Goal: Task Accomplishment & Management: Manage account settings

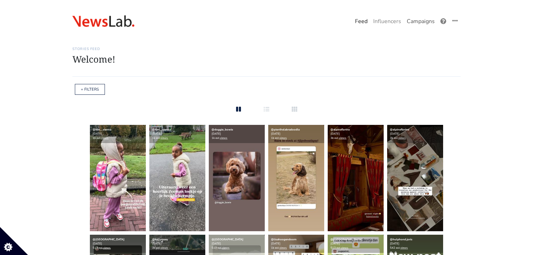
click at [423, 24] on link "Campaigns" at bounding box center [421, 21] width 34 height 14
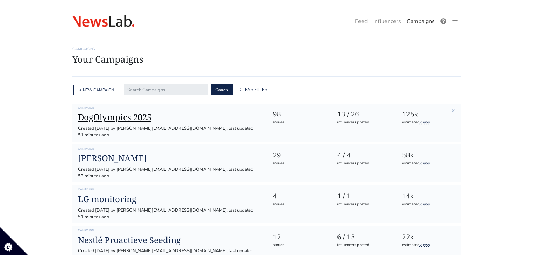
click at [135, 118] on h1 "DogOlympics 2025" at bounding box center [169, 117] width 183 height 10
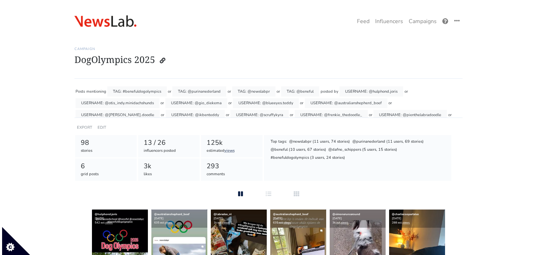
scroll to position [51, 0]
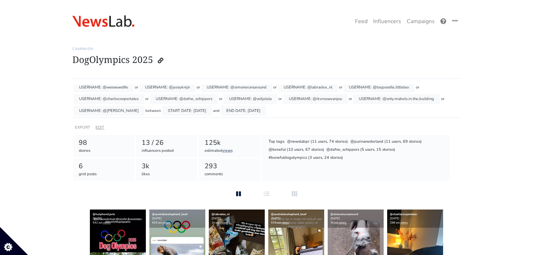
click at [98, 127] on link "EDIT" at bounding box center [100, 127] width 9 height 5
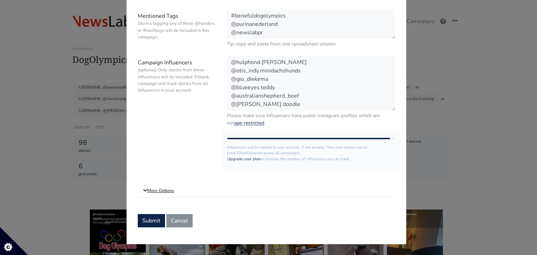
click at [150, 193] on link "More Options" at bounding box center [267, 191] width 258 height 13
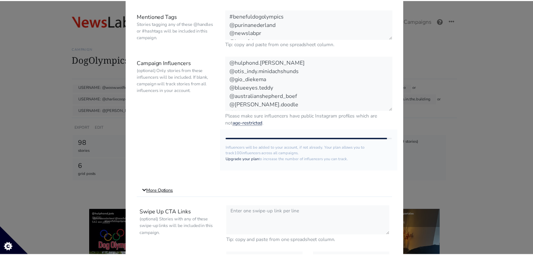
scroll to position [195, 0]
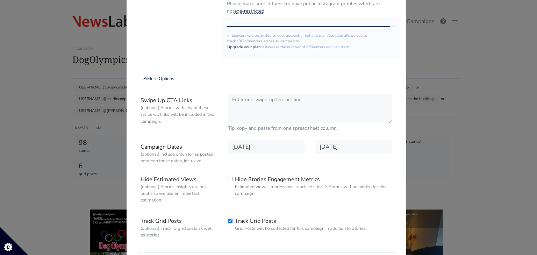
click at [460, 134] on div "× CAMPAIGN Edit Campaign Campaign Name Required. DogOlympics 2025 Mentioned Tag…" at bounding box center [268, 127] width 537 height 255
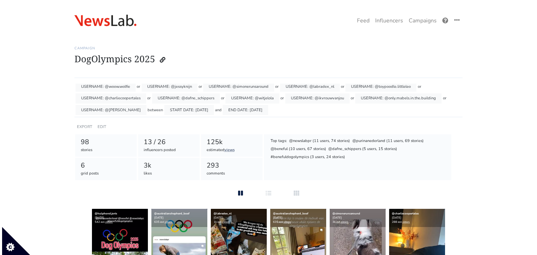
scroll to position [0, 0]
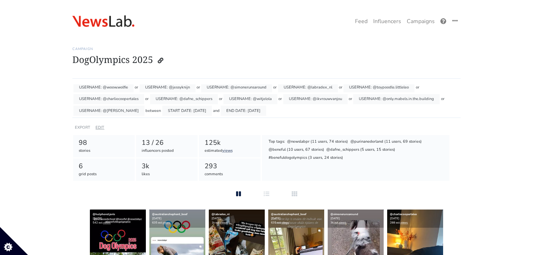
click at [96, 129] on link "EDIT" at bounding box center [100, 127] width 9 height 5
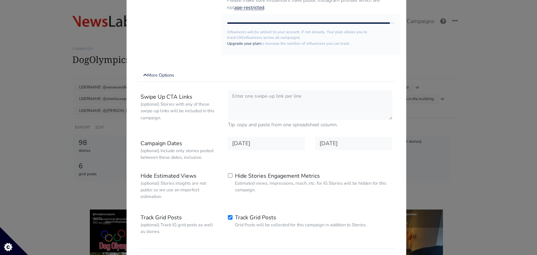
scroll to position [251, 0]
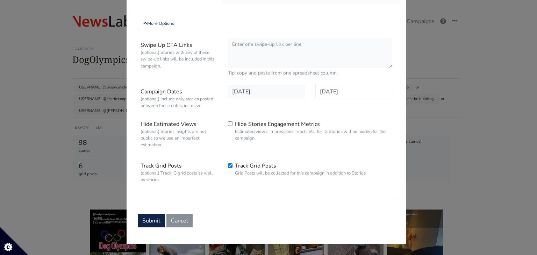
click at [363, 92] on input "[DATE]" at bounding box center [354, 91] width 77 height 13
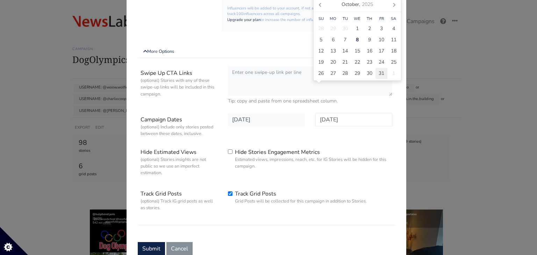
click at [377, 75] on div "31" at bounding box center [382, 73] width 12 height 11
click at [395, 53] on span "18" at bounding box center [394, 50] width 6 height 7
type input "[DATE]"
click at [379, 136] on div "[DATE]" at bounding box center [353, 126] width 87 height 27
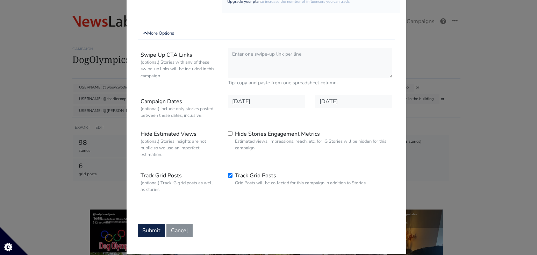
scroll to position [251, 0]
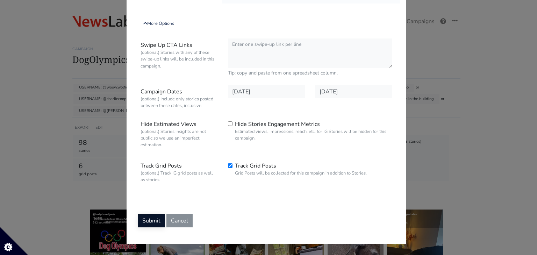
click at [140, 218] on button "Submit" at bounding box center [151, 220] width 27 height 13
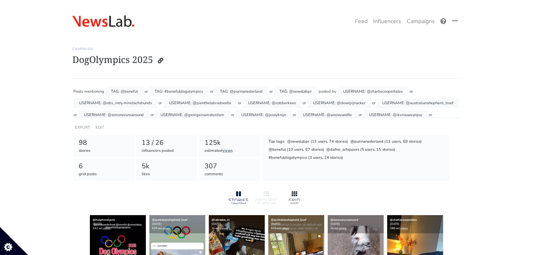
click at [298, 193] on div at bounding box center [294, 194] width 22 height 8
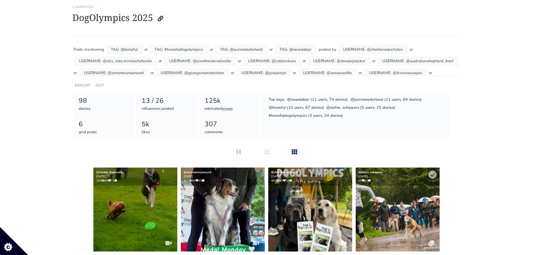
scroll to position [84, 0]
